Goal: Navigation & Orientation: Find specific page/section

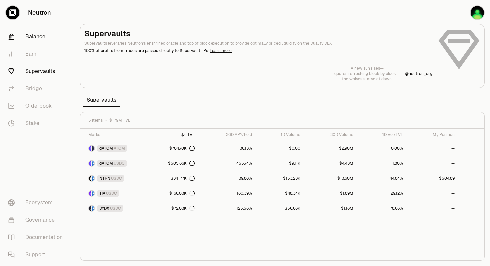
click at [37, 38] on link "Balance" at bounding box center [37, 36] width 69 height 17
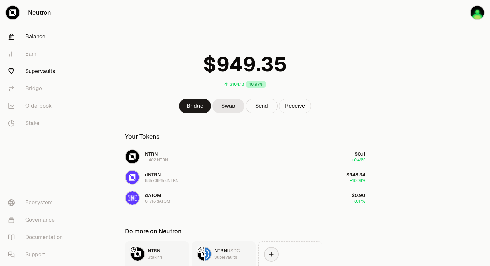
click at [34, 71] on link "Supervaults" at bounding box center [37, 71] width 69 height 17
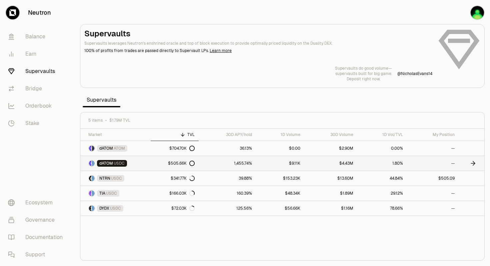
click at [193, 161] on icon at bounding box center [192, 163] width 5 height 5
